Goal: Navigation & Orientation: Find specific page/section

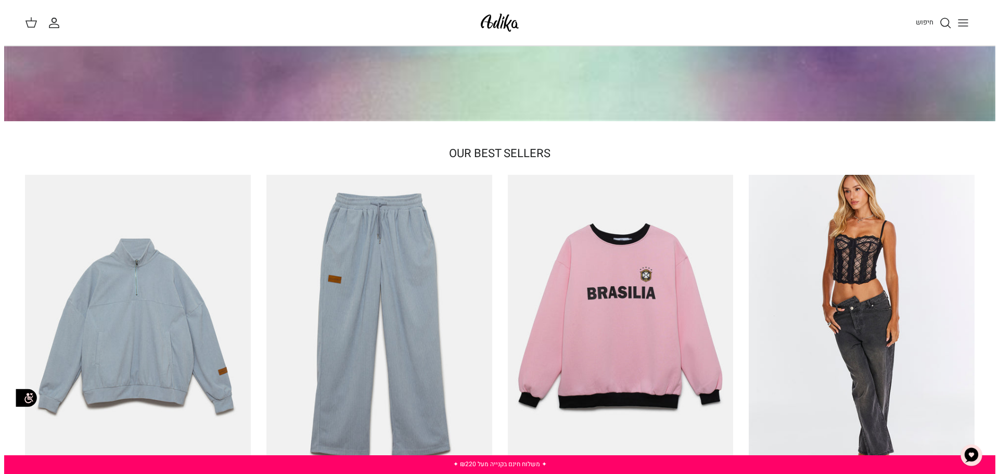
scroll to position [52, 0]
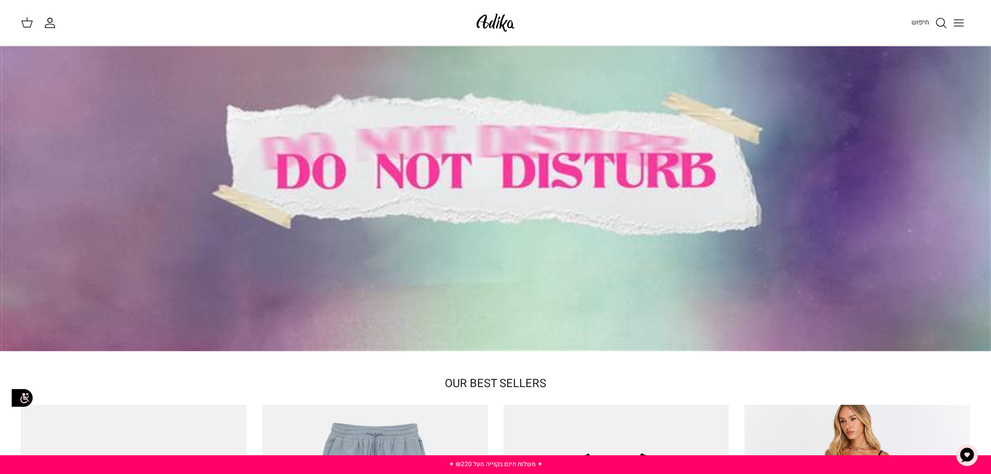
click at [965, 17] on icon "Toggle menu" at bounding box center [959, 23] width 12 height 12
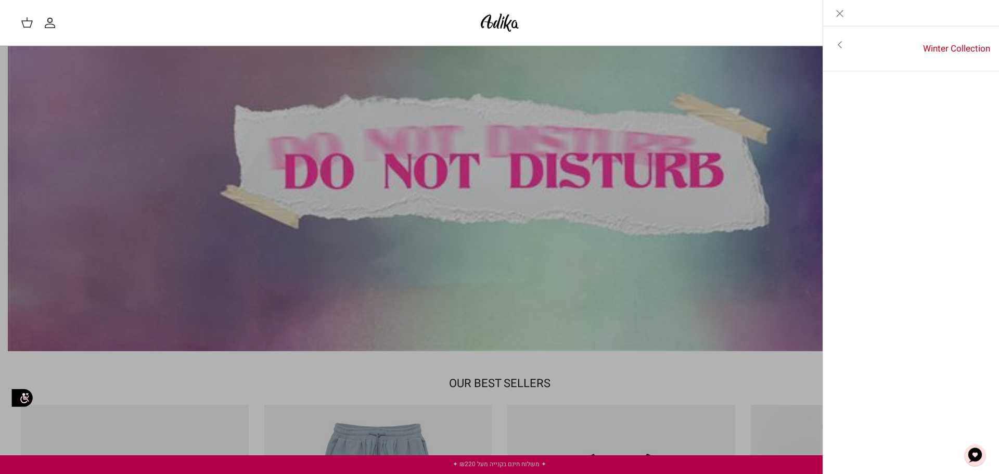
click at [838, 42] on icon "Toggle menu" at bounding box center [840, 45] width 12 height 12
click at [959, 48] on link "לכל הפריטים" at bounding box center [911, 46] width 166 height 26
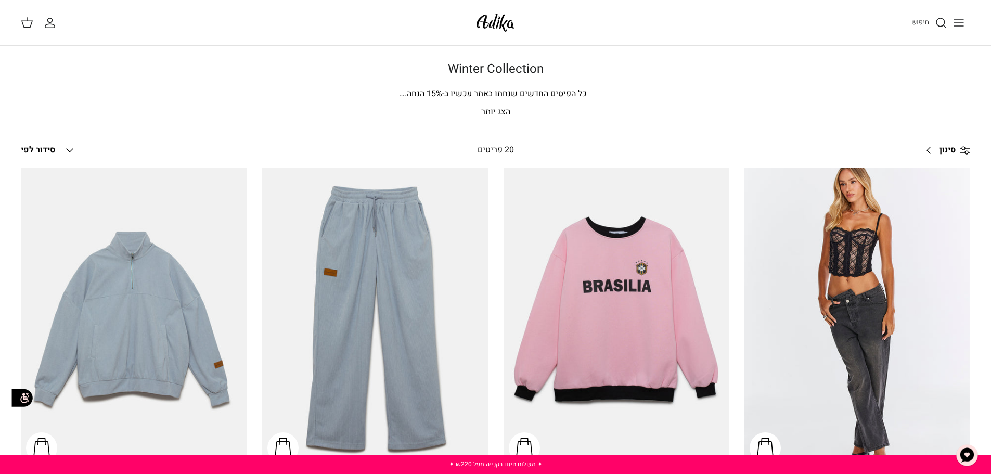
click at [960, 23] on icon "Toggle menu" at bounding box center [959, 23] width 12 height 12
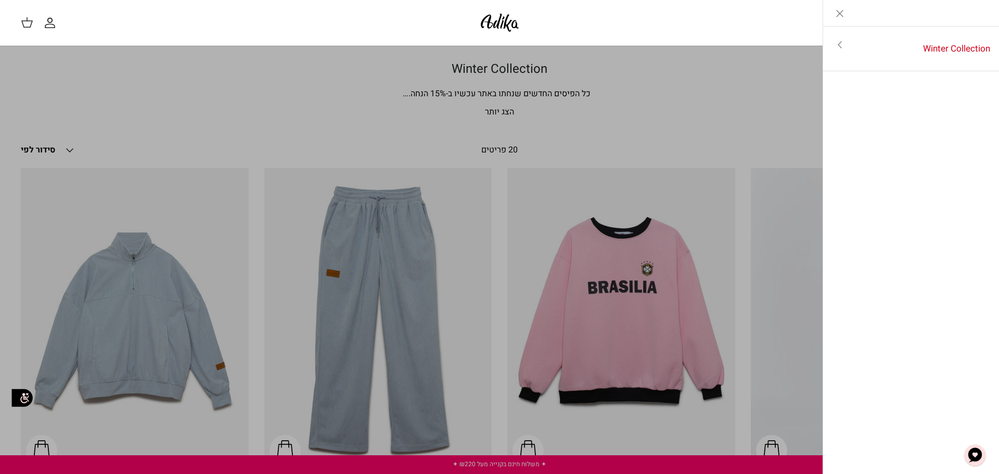
click at [838, 46] on icon "Toggle menu" at bounding box center [840, 45] width 12 height 12
click at [980, 16] on icon "Left" at bounding box center [983, 13] width 12 height 12
click at [840, 15] on icon "Close" at bounding box center [840, 13] width 12 height 12
